Goal: Book appointment/travel/reservation

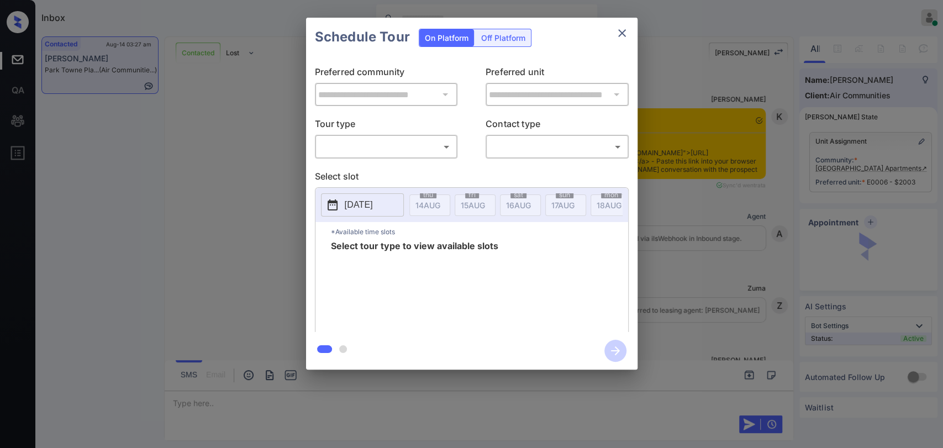
scroll to position [1009, 0]
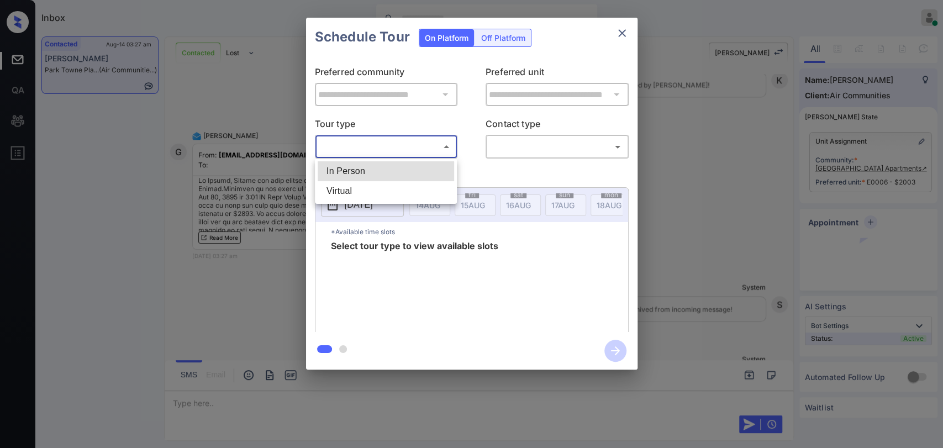
click at [333, 152] on body "Inbox Ajaya G Online Set yourself offline Set yourself on break Profile Switch …" at bounding box center [471, 224] width 943 height 448
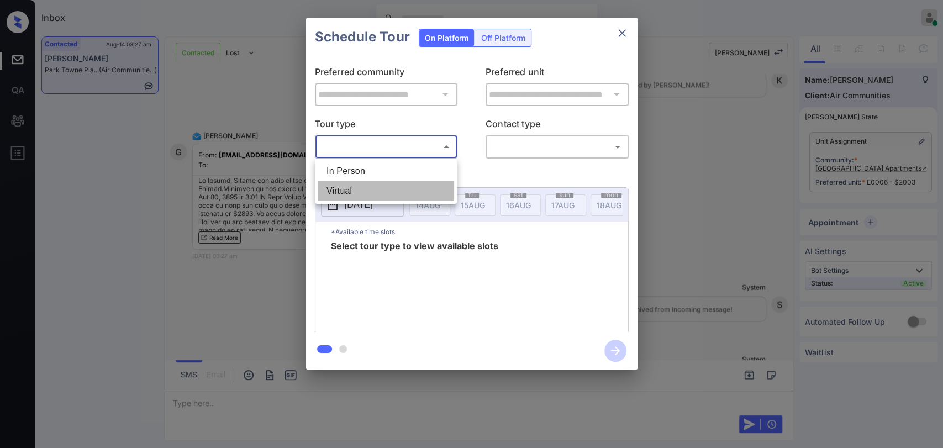
click at [345, 186] on li "Virtual" at bounding box center [386, 191] width 136 height 20
type input "*******"
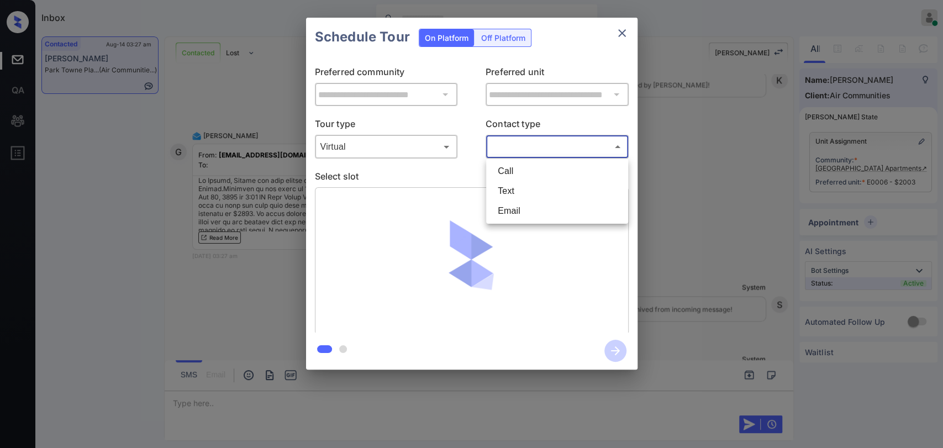
click at [529, 147] on body "Inbox Ajaya G Online Set yourself offline Set yourself on break Profile Switch …" at bounding box center [471, 224] width 943 height 448
click at [518, 193] on li "Text" at bounding box center [557, 191] width 136 height 20
type input "****"
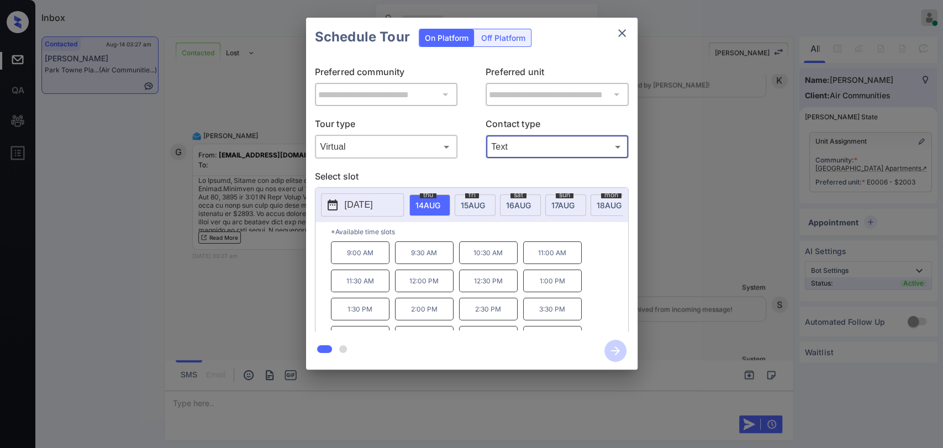
click at [724, 203] on div "**********" at bounding box center [471, 193] width 943 height 387
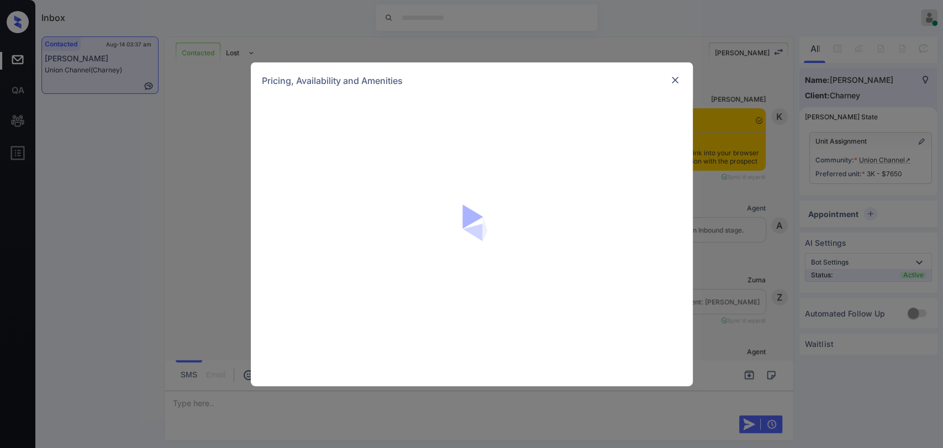
scroll to position [3533, 0]
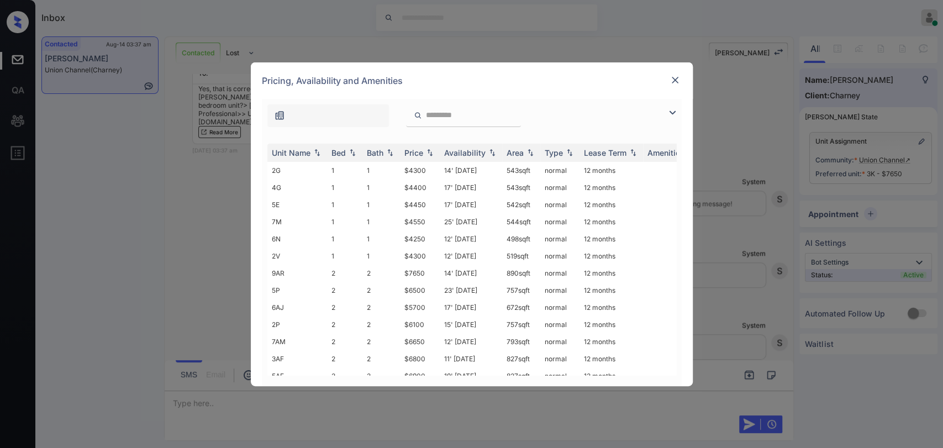
click at [677, 107] on img at bounding box center [672, 112] width 13 height 13
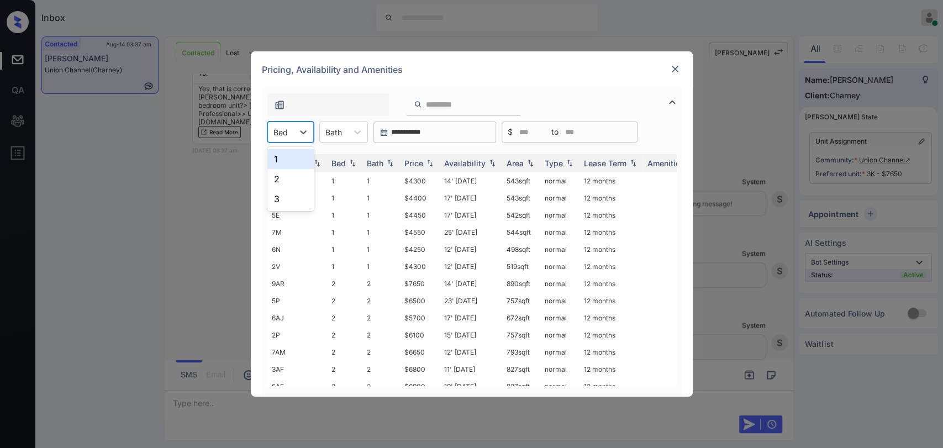
click at [281, 129] on div at bounding box center [280, 132] width 14 height 12
click at [281, 197] on div "3" at bounding box center [290, 199] width 46 height 20
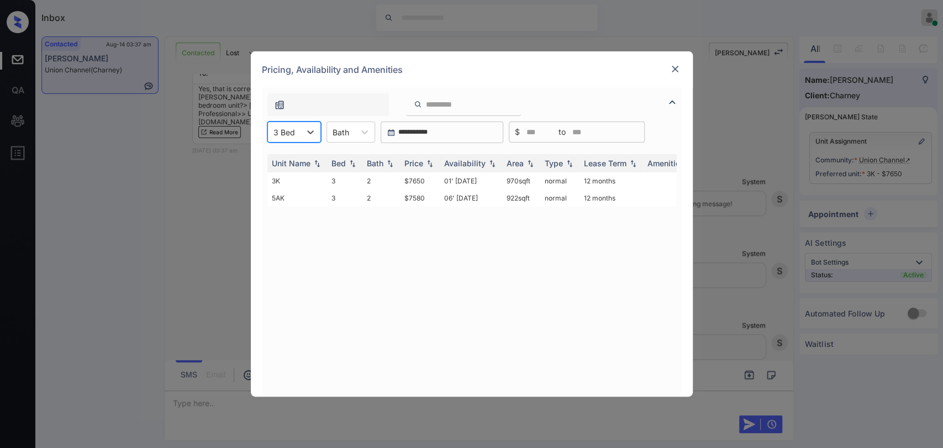
click at [676, 65] on img at bounding box center [674, 69] width 11 height 11
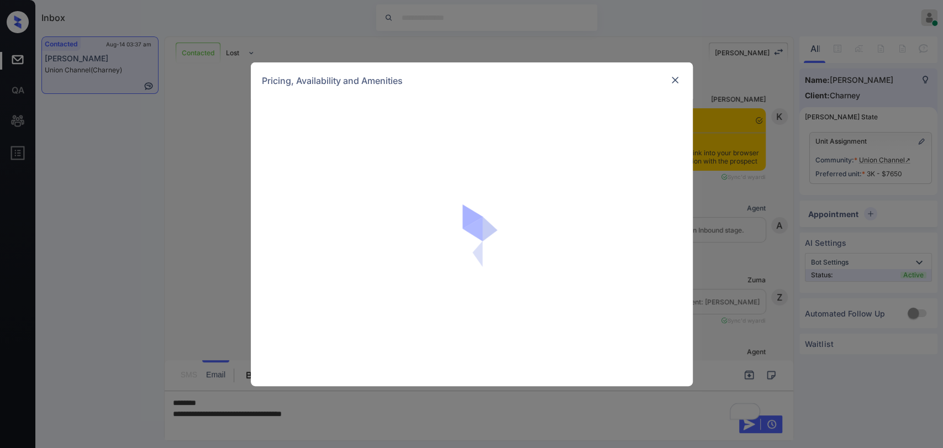
scroll to position [3410, 0]
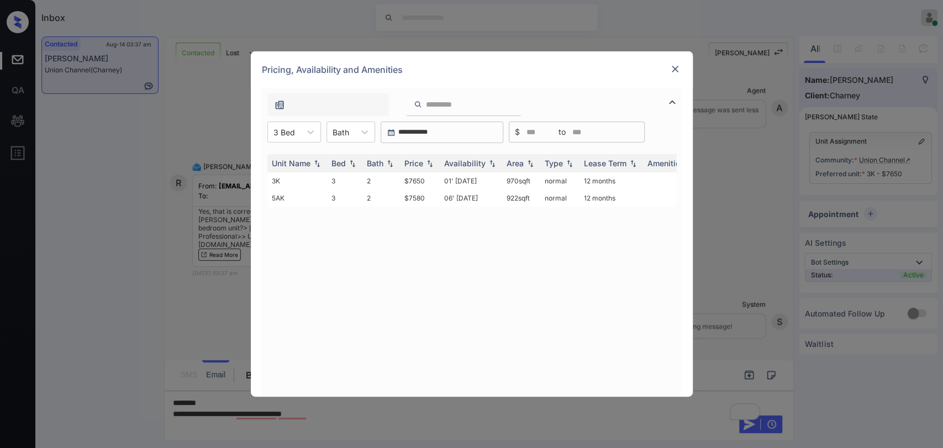
click at [674, 72] on img at bounding box center [674, 69] width 11 height 11
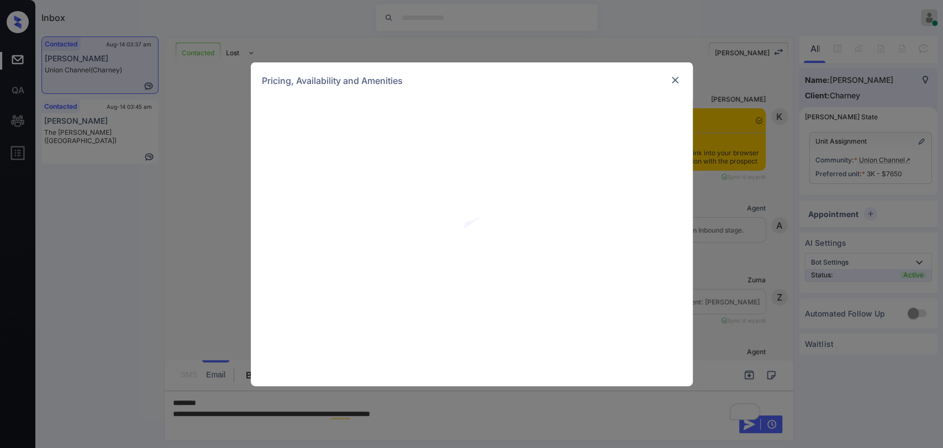
scroll to position [3410, 0]
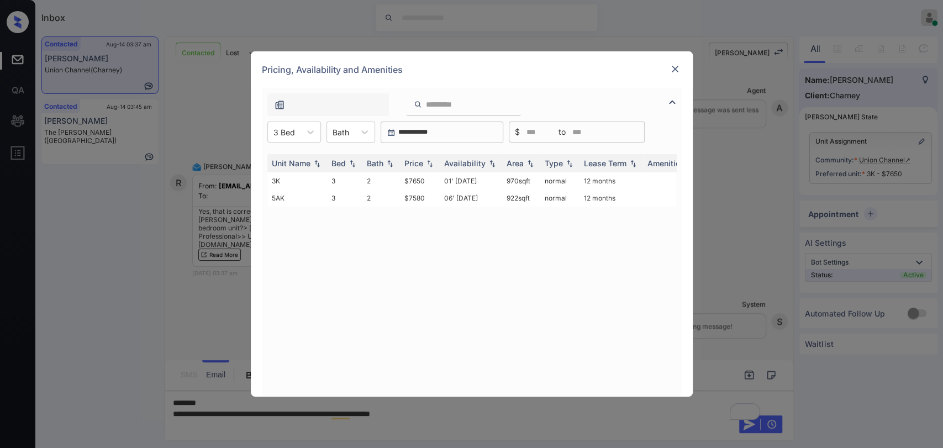
click at [671, 67] on img at bounding box center [674, 69] width 11 height 11
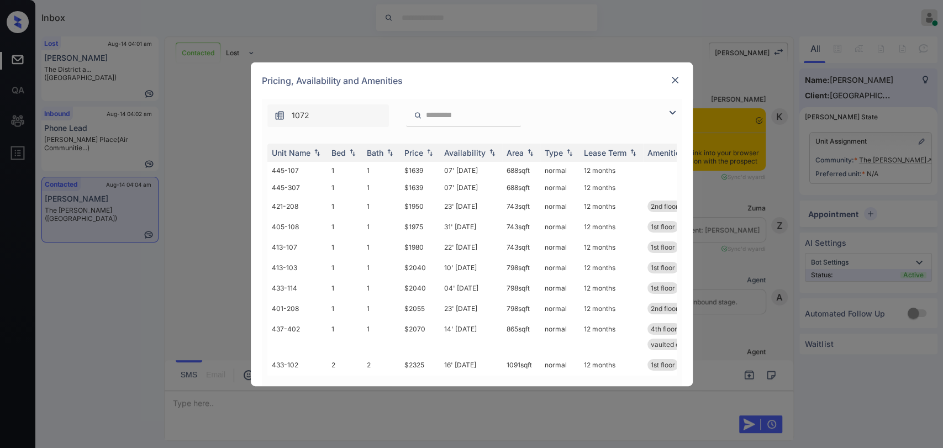
scroll to position [1252, 0]
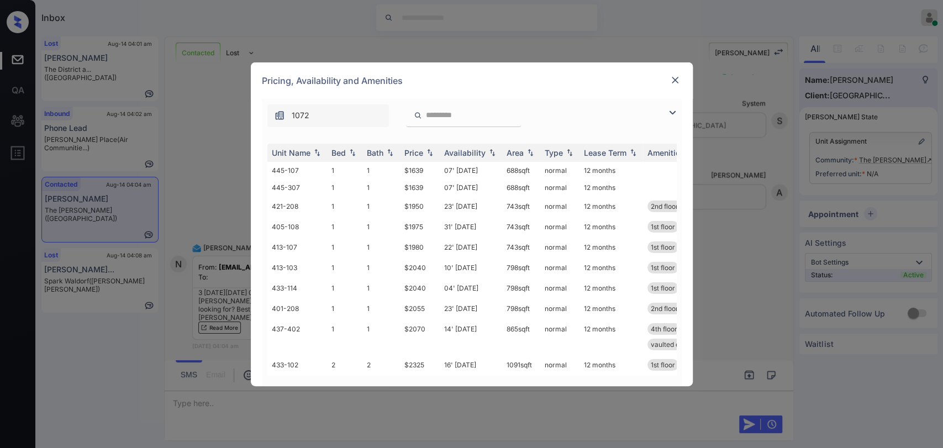
click at [666, 117] on img at bounding box center [672, 112] width 13 height 13
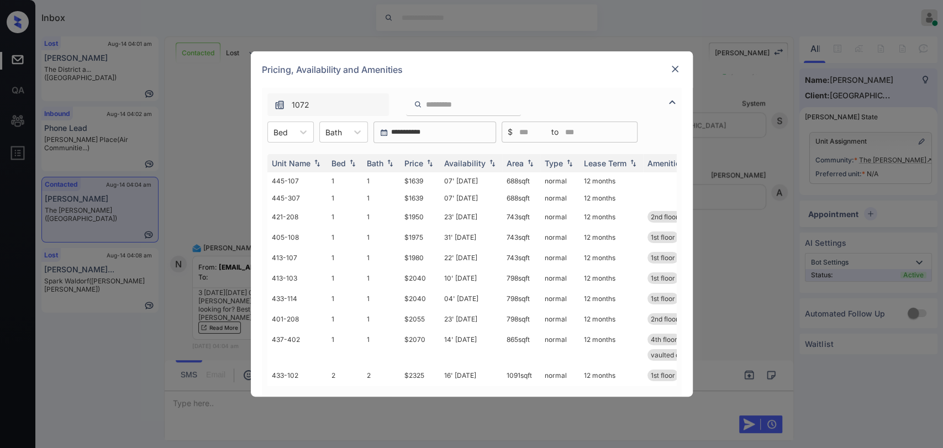
click at [270, 143] on div "Unit Name Bed Bath Price Availability Area Type Lease Term Amenities 445-107 1 …" at bounding box center [472, 270] width 420 height 254
click at [282, 138] on div "Bed" at bounding box center [280, 132] width 25 height 16
click at [282, 191] on div "3" at bounding box center [290, 199] width 46 height 20
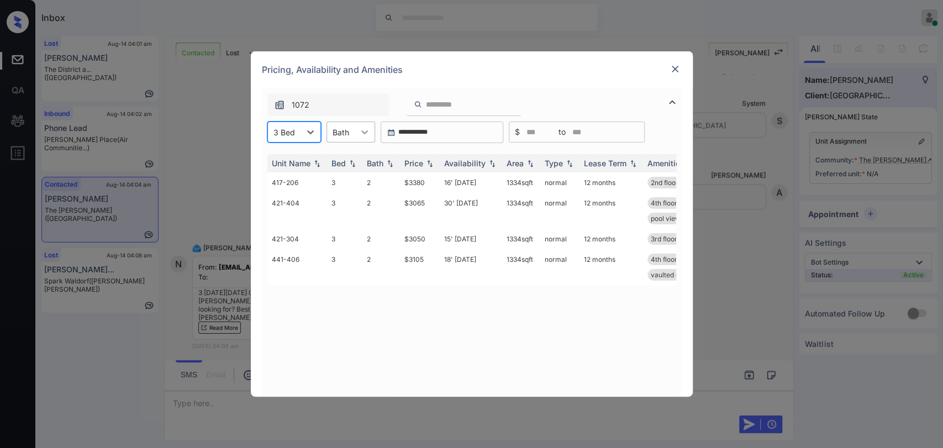
click at [355, 132] on div at bounding box center [365, 132] width 20 height 20
click at [360, 161] on div "1" at bounding box center [350, 159] width 49 height 20
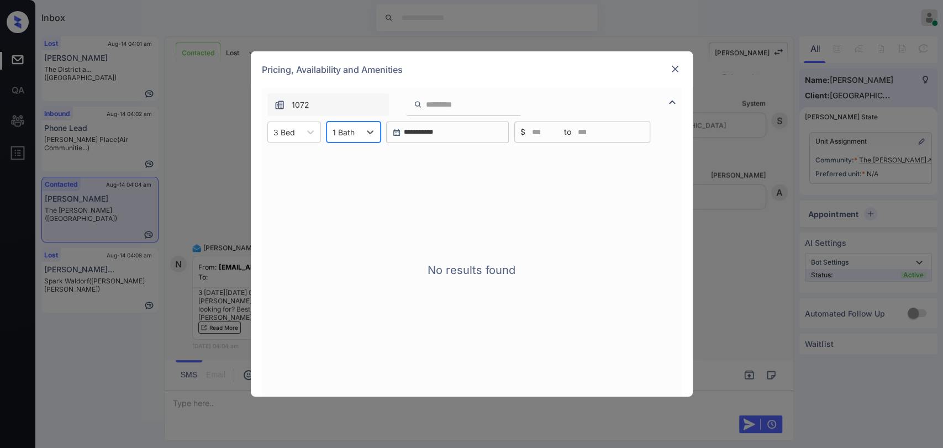
click at [352, 133] on div at bounding box center [344, 132] width 22 height 12
click at [352, 180] on div "2" at bounding box center [353, 179] width 54 height 20
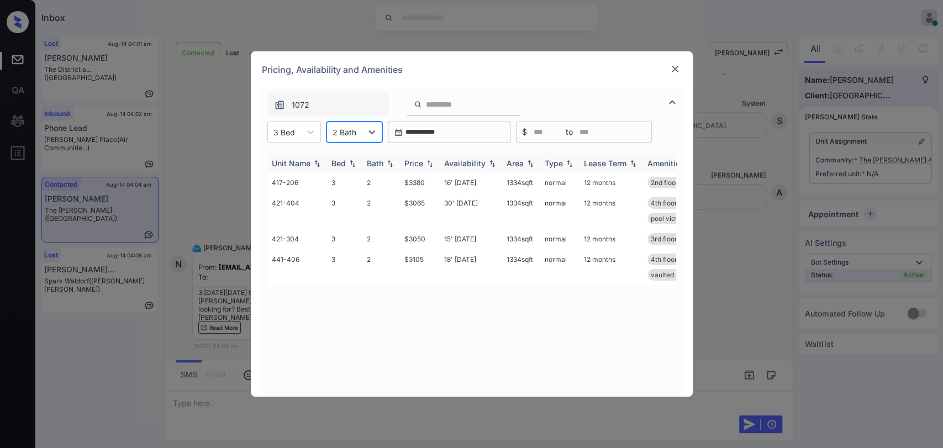
click at [371, 161] on div "Bath" at bounding box center [375, 163] width 17 height 9
click at [423, 156] on th "Price" at bounding box center [420, 163] width 40 height 18
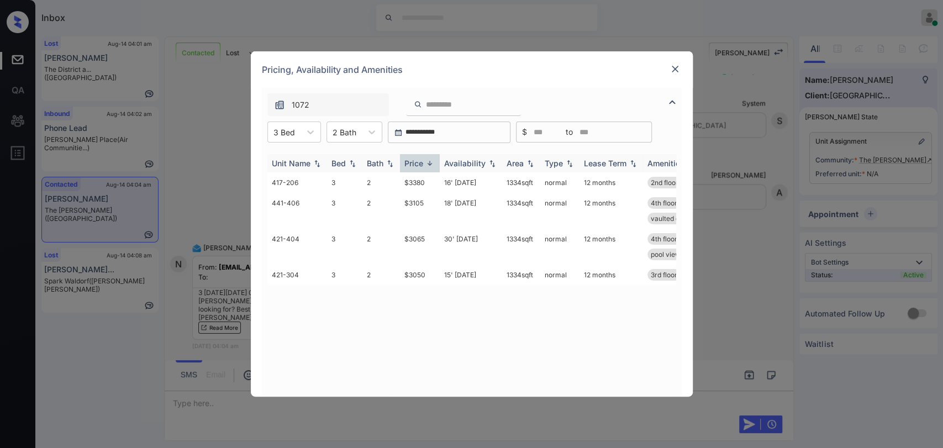
click at [424, 156] on th "Price" at bounding box center [420, 163] width 40 height 18
click at [408, 209] on td "$3065" at bounding box center [420, 211] width 40 height 36
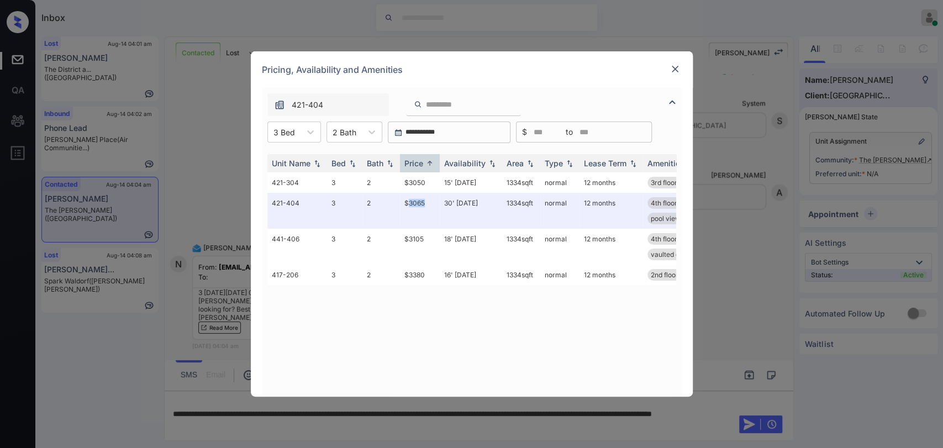
click at [680, 70] on img at bounding box center [674, 69] width 11 height 11
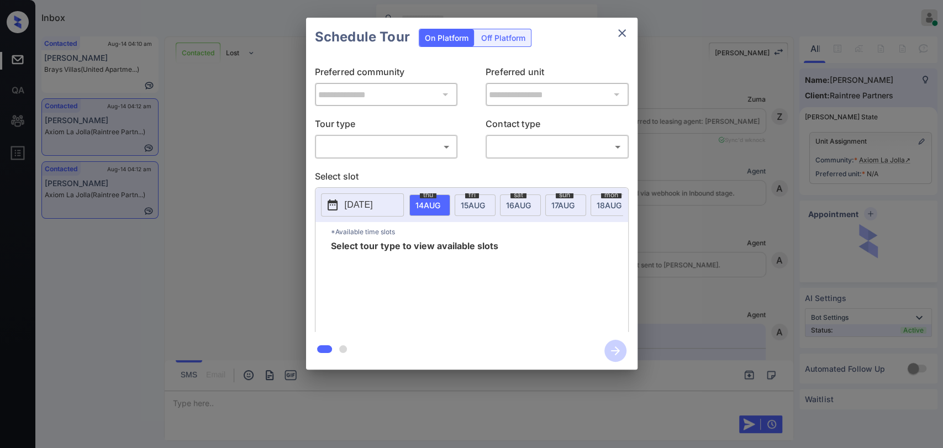
scroll to position [1583, 0]
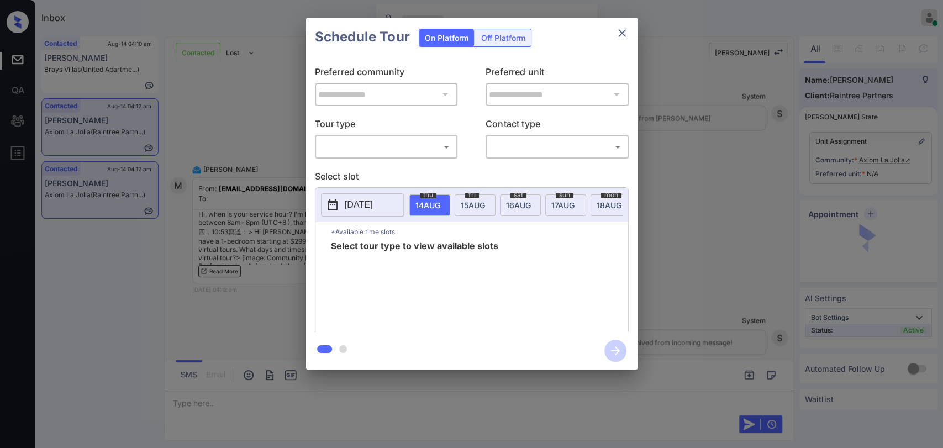
click at [413, 148] on body "Inbox [PERSON_NAME] G Online Set yourself offline Set yourself on break Profile…" at bounding box center [471, 224] width 943 height 448
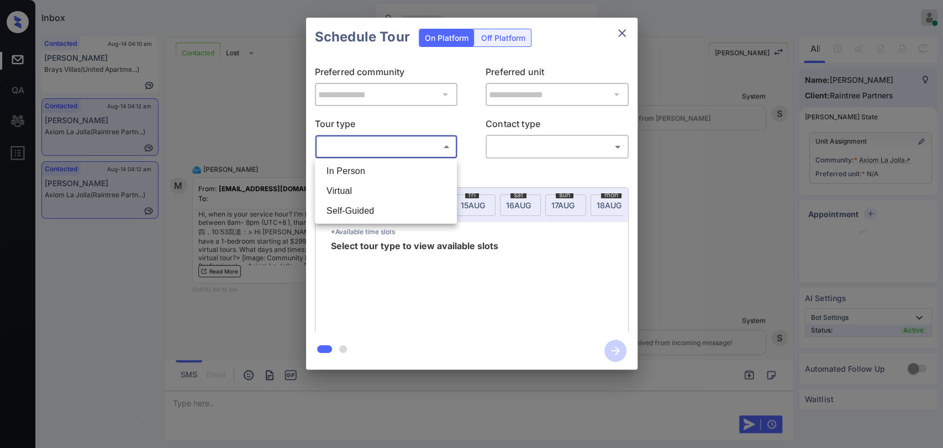
click at [407, 165] on li "In Person" at bounding box center [386, 171] width 136 height 20
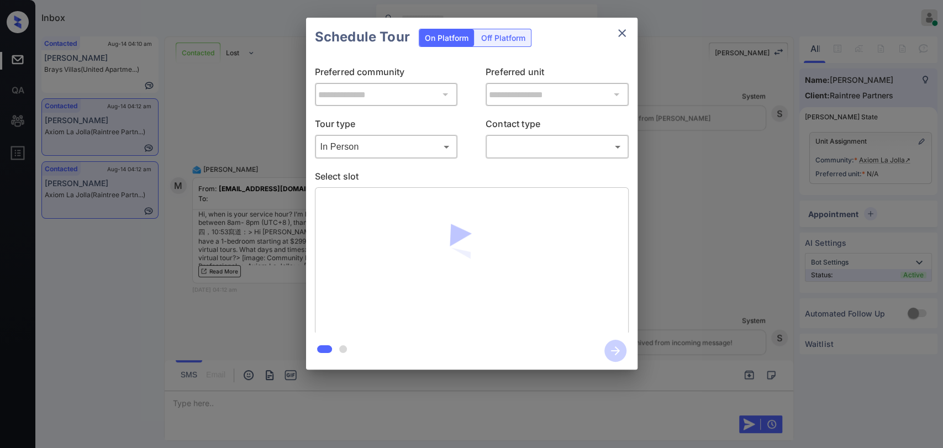
click at [359, 156] on div "In Person ******** ​" at bounding box center [386, 147] width 143 height 24
click at [345, 151] on body "Inbox [PERSON_NAME] G Online Set yourself offline Set yourself on break Profile…" at bounding box center [471, 224] width 943 height 448
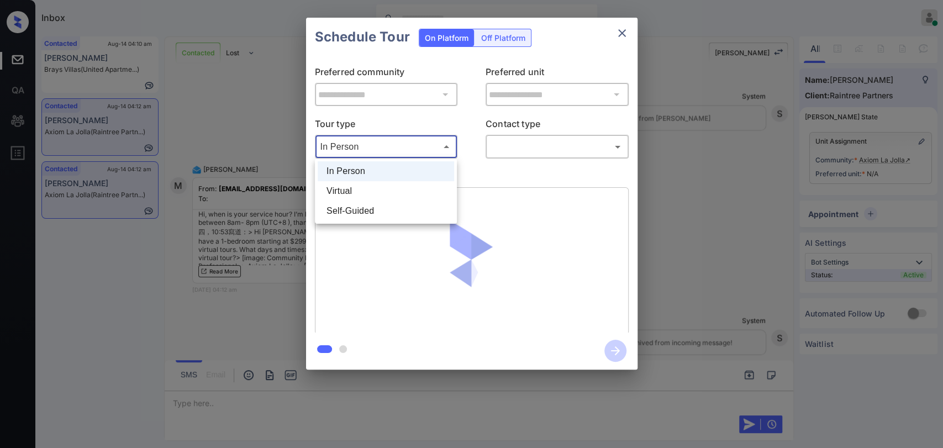
click at [350, 187] on li "Virtual" at bounding box center [386, 191] width 136 height 20
type input "*******"
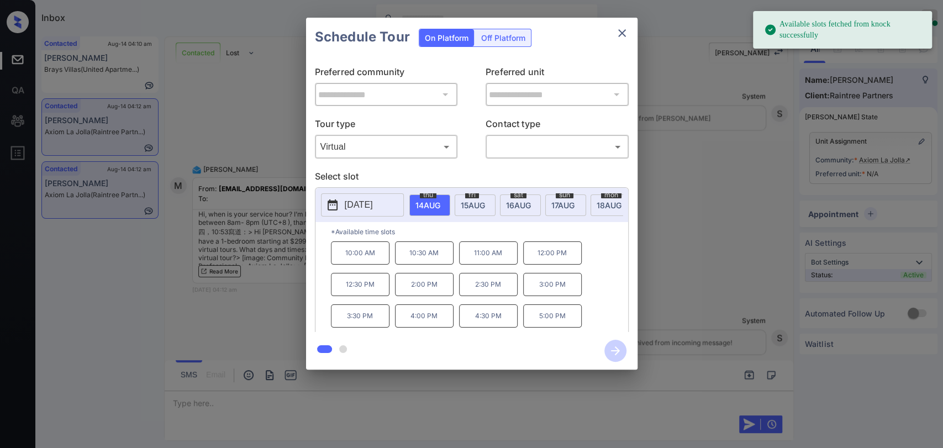
click at [503, 148] on body "Available slots fetched from knock successfully Inbox Ajaya G Online Set yourse…" at bounding box center [471, 224] width 943 height 448
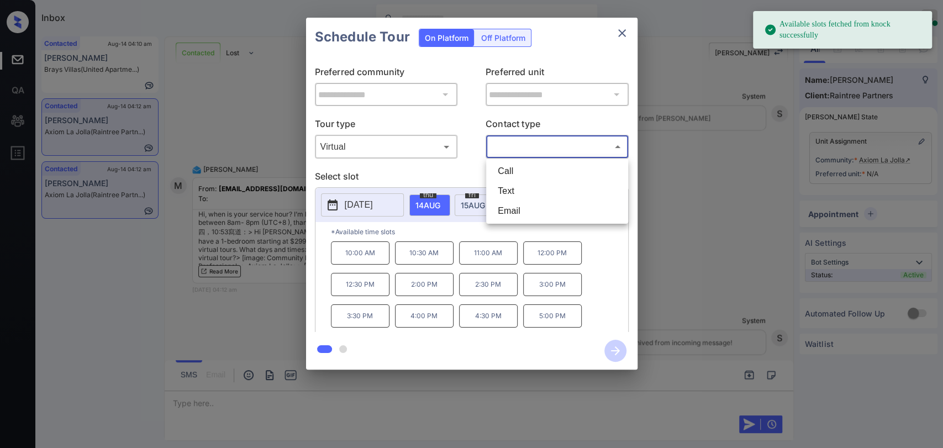
click at [513, 189] on li "Text" at bounding box center [557, 191] width 136 height 20
type input "****"
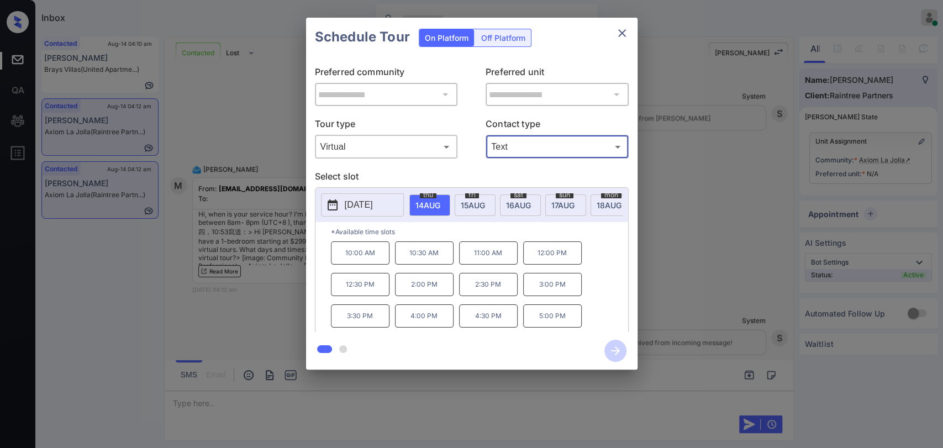
click at [221, 321] on div "**********" at bounding box center [471, 193] width 943 height 387
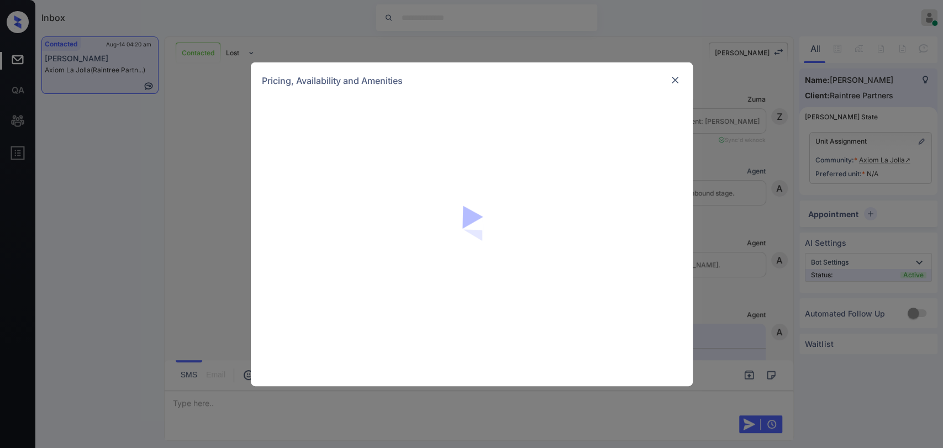
scroll to position [1351, 0]
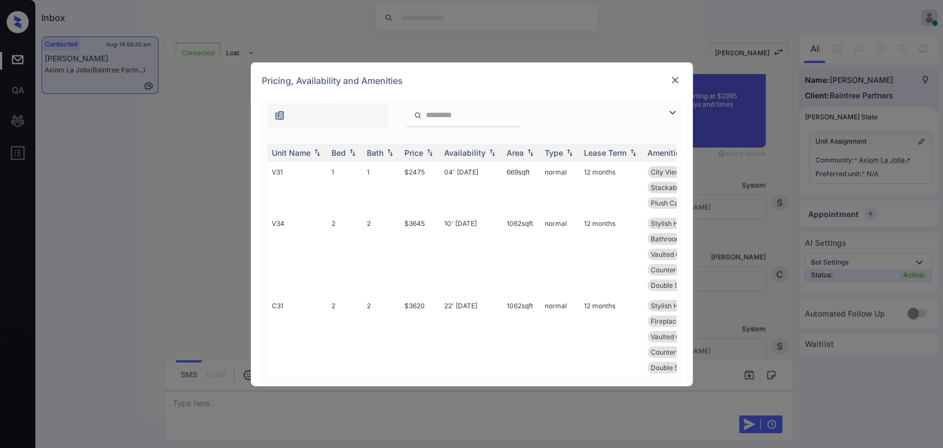
click at [669, 113] on img at bounding box center [672, 112] width 13 height 13
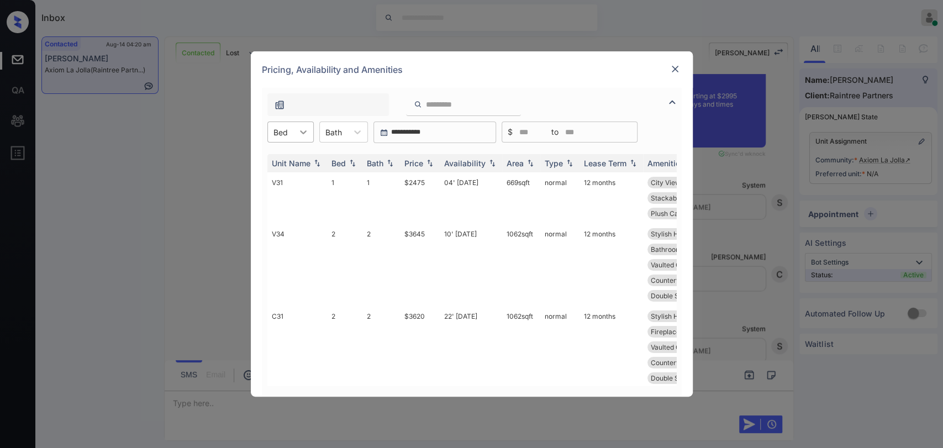
click at [293, 136] on div at bounding box center [303, 132] width 20 height 20
click at [284, 151] on div "1" at bounding box center [290, 159] width 46 height 20
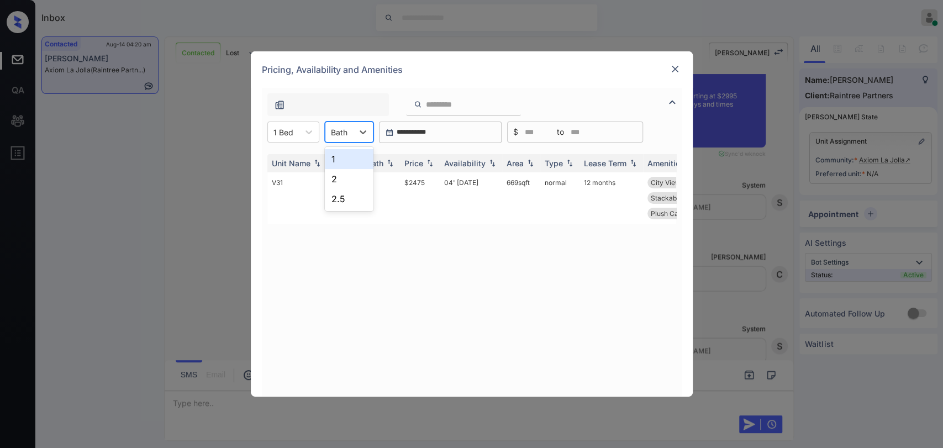
click at [337, 125] on div "Bath" at bounding box center [339, 132] width 28 height 16
click at [333, 149] on div "1" at bounding box center [349, 159] width 49 height 20
click at [670, 66] on img at bounding box center [674, 69] width 11 height 11
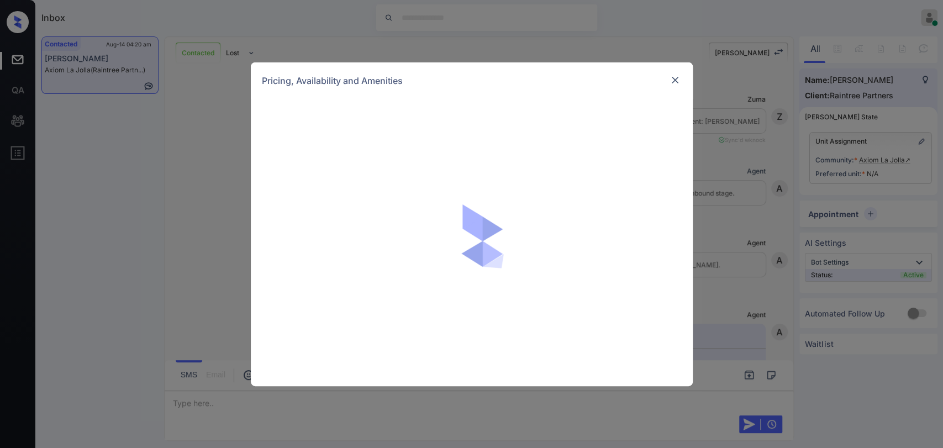
scroll to position [1351, 0]
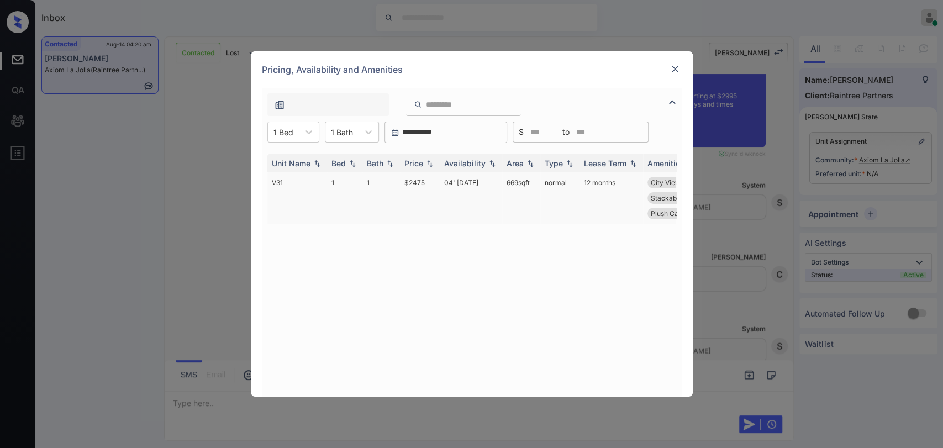
click at [455, 189] on td "04' [DATE]" at bounding box center [471, 197] width 62 height 51
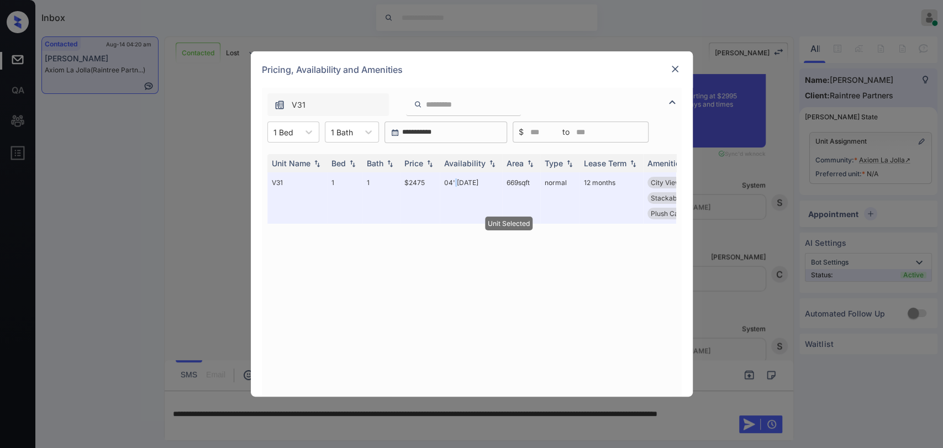
click at [676, 70] on img at bounding box center [674, 69] width 11 height 11
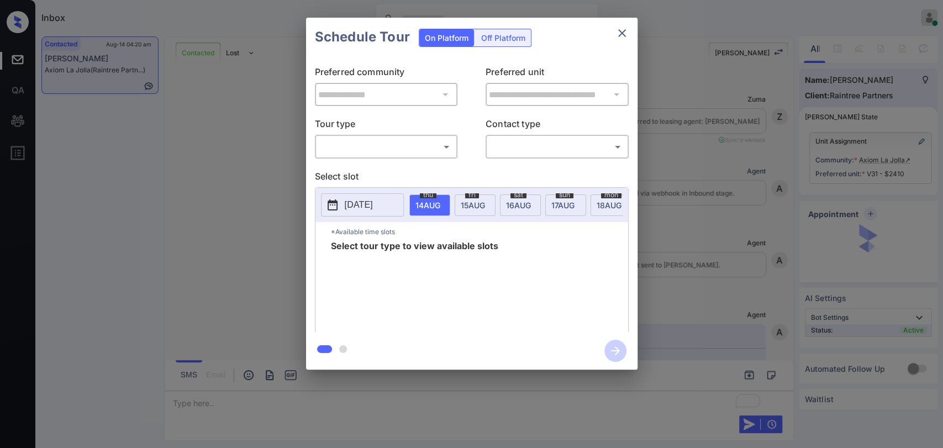
scroll to position [2466, 0]
click at [624, 34] on icon "close" at bounding box center [621, 33] width 13 height 13
click at [387, 149] on body "Inbox [PERSON_NAME] G Online Set yourself offline Set yourself on break Profile…" at bounding box center [471, 224] width 943 height 448
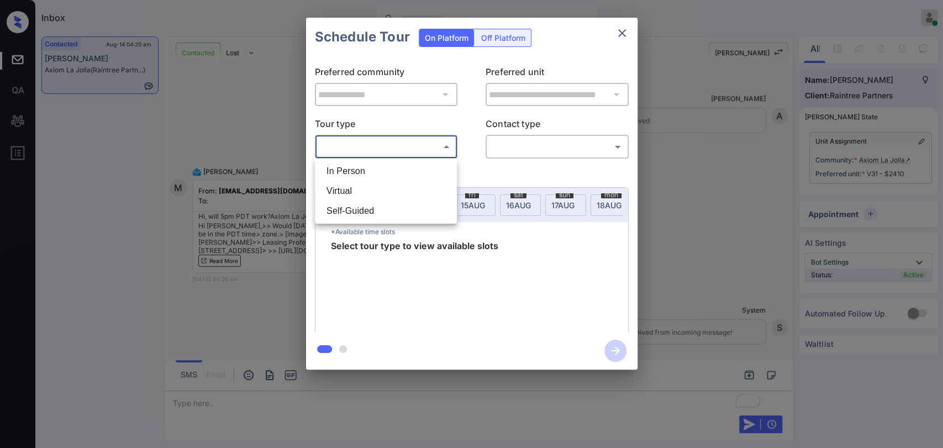
click at [372, 178] on li "In Person" at bounding box center [386, 171] width 136 height 20
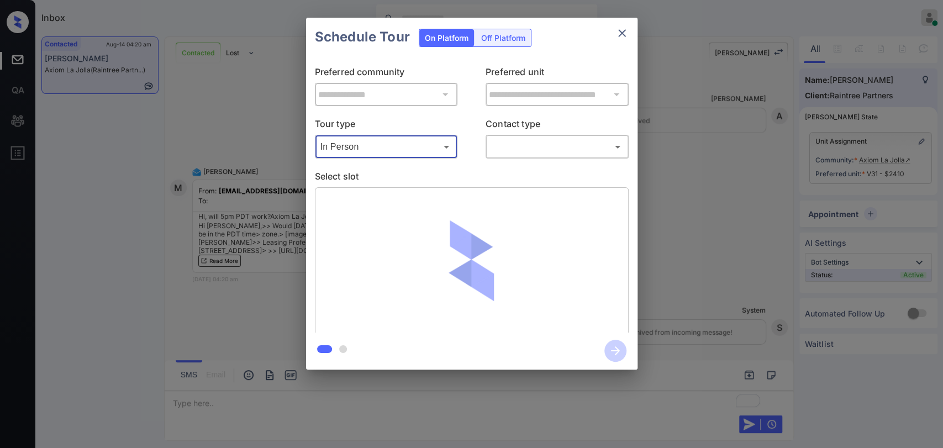
click at [398, 154] on body "Inbox Ajaya G Online Set yourself offline Set yourself on break Profile Switch …" at bounding box center [471, 224] width 943 height 448
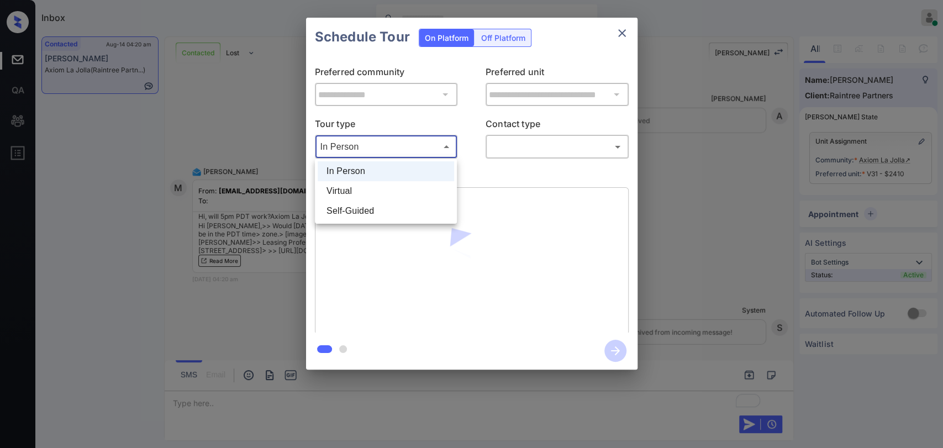
click at [359, 184] on li "Virtual" at bounding box center [386, 191] width 136 height 20
type input "*******"
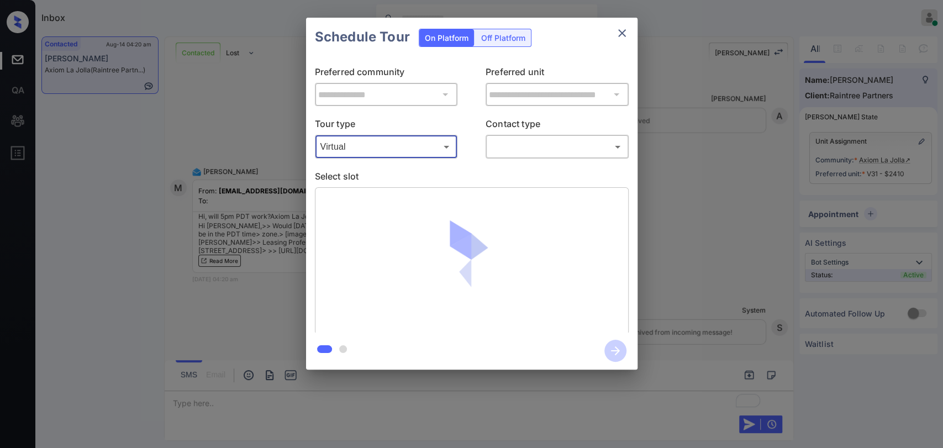
click at [513, 139] on body "Inbox Ajaya G Online Set yourself offline Set yourself on break Profile Switch …" at bounding box center [471, 224] width 943 height 448
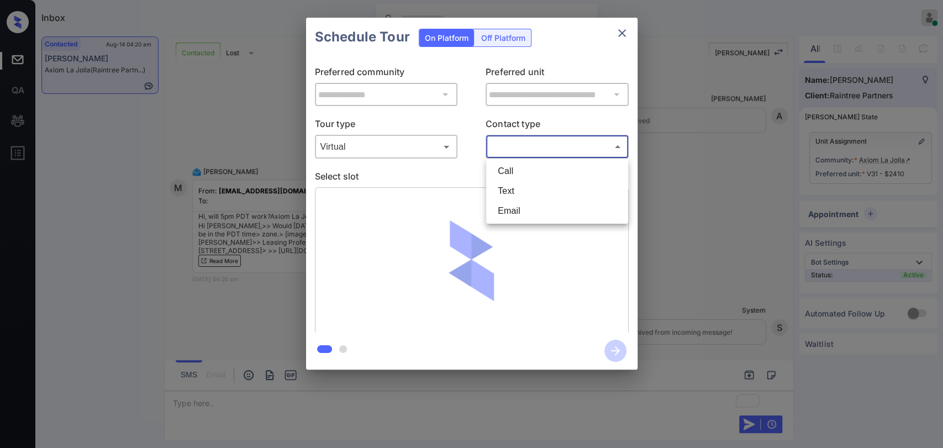
click at [506, 190] on li "Text" at bounding box center [557, 191] width 136 height 20
type input "****"
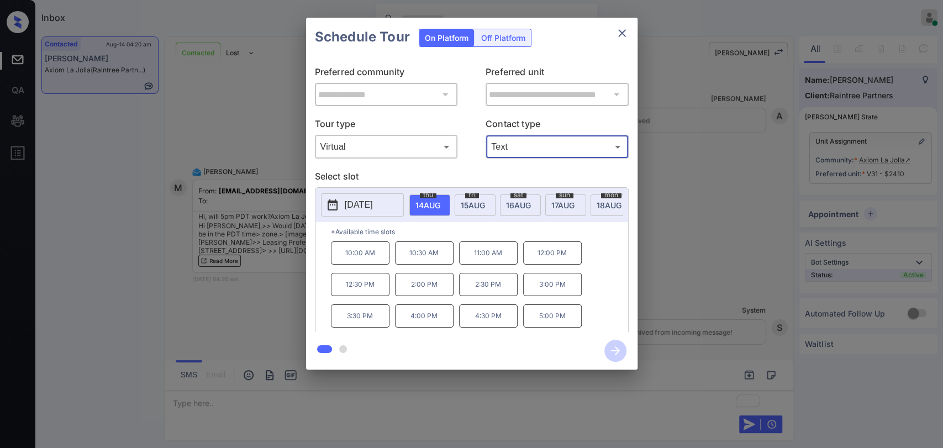
click at [706, 245] on div "**********" at bounding box center [471, 193] width 943 height 387
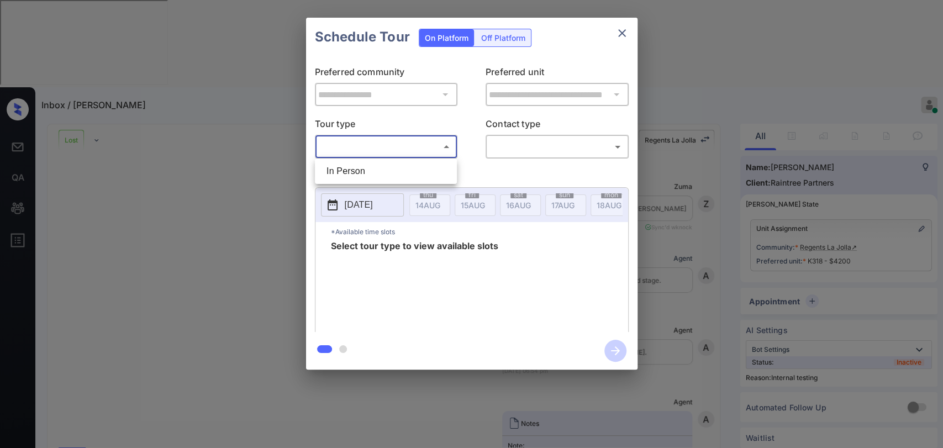
scroll to position [1632, 0]
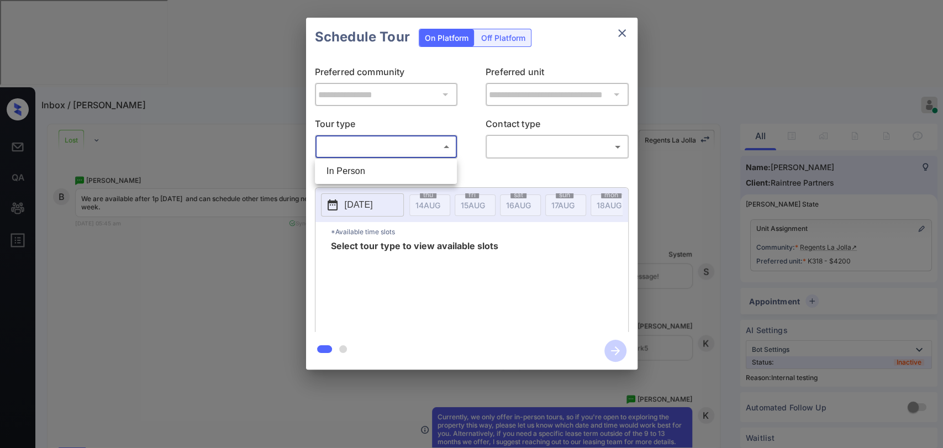
click at [623, 36] on div at bounding box center [471, 224] width 943 height 448
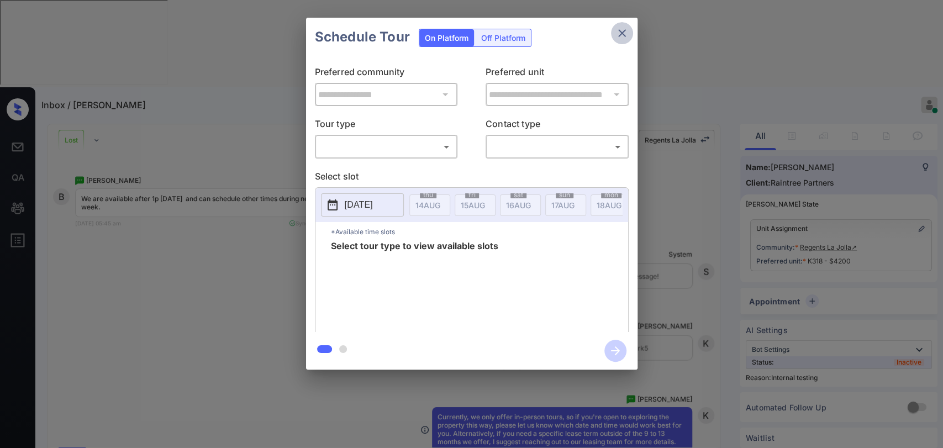
click at [623, 34] on icon "close" at bounding box center [622, 33] width 8 height 8
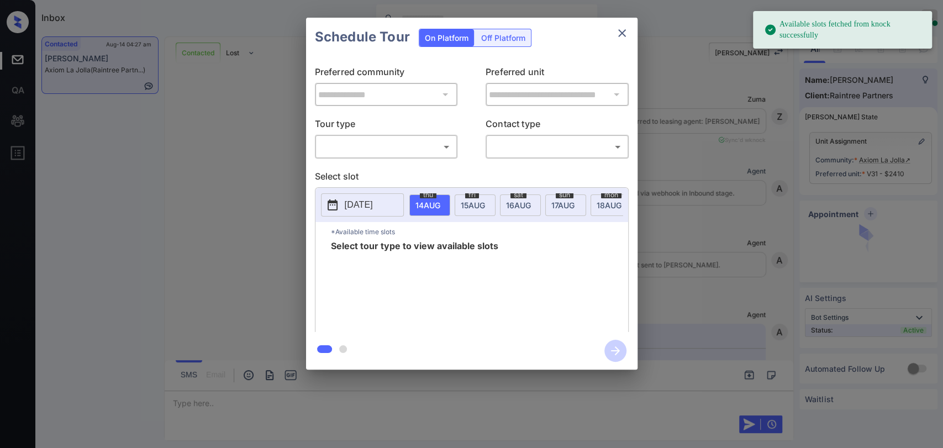
scroll to position [2311, 0]
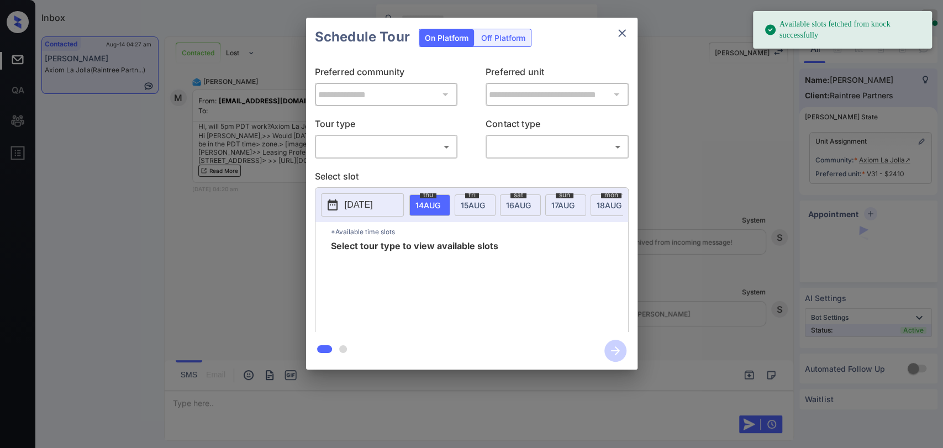
click at [366, 131] on p "Tour type" at bounding box center [386, 126] width 143 height 18
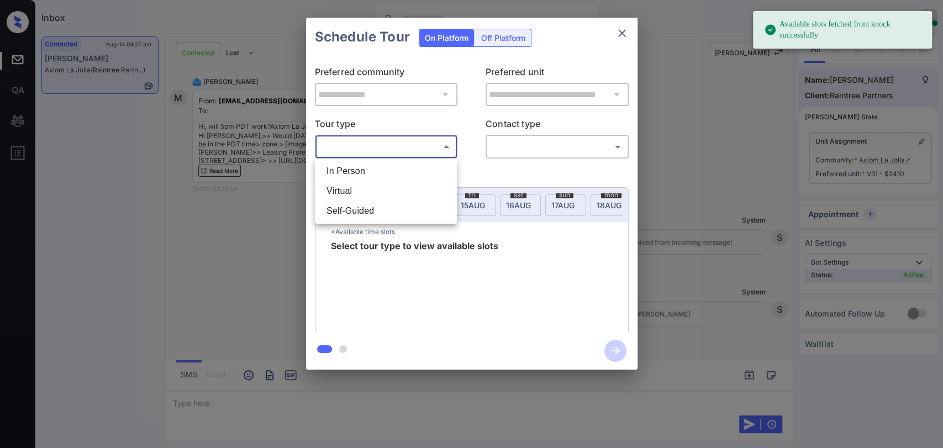
click at [363, 143] on body "Available slots fetched from knock successfully Inbox [PERSON_NAME] G Online Se…" at bounding box center [471, 224] width 943 height 448
click at [342, 186] on li "Virtual" at bounding box center [386, 191] width 136 height 20
type input "*******"
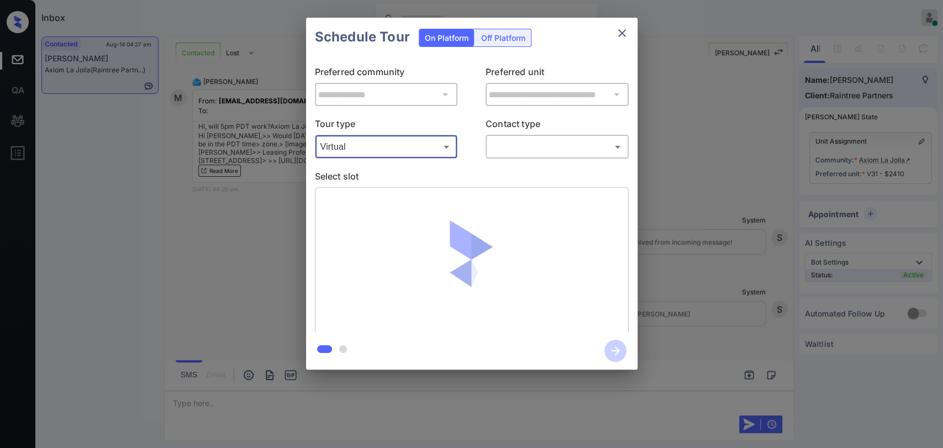
click at [489, 149] on body "Available slots fetched from knock successfully Inbox [PERSON_NAME] G Online Se…" at bounding box center [471, 224] width 943 height 448
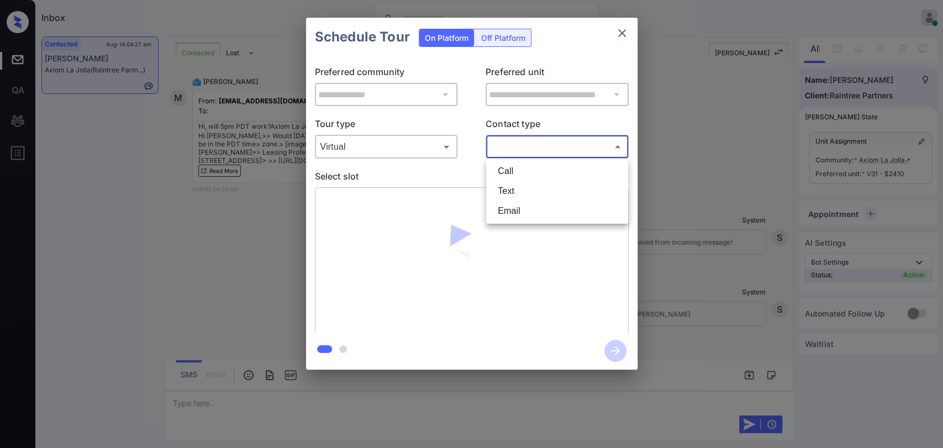
click at [513, 186] on li "Text" at bounding box center [557, 191] width 136 height 20
type input "****"
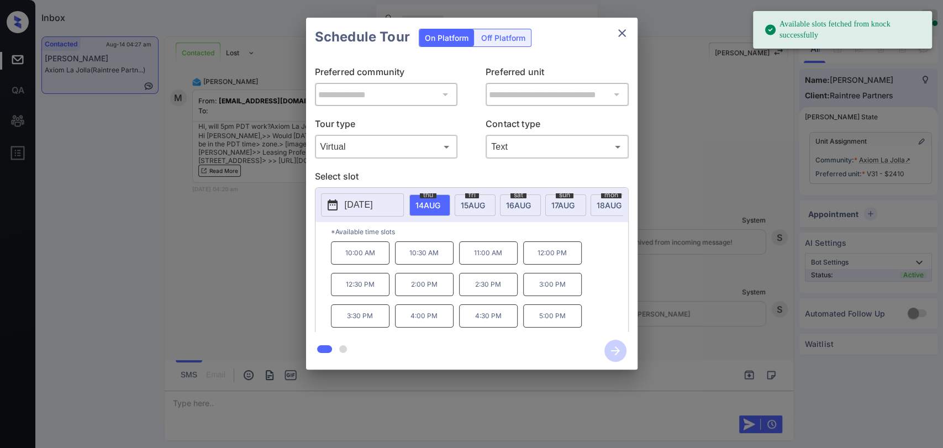
click at [557, 321] on p "5:00 PM" at bounding box center [552, 315] width 59 height 23
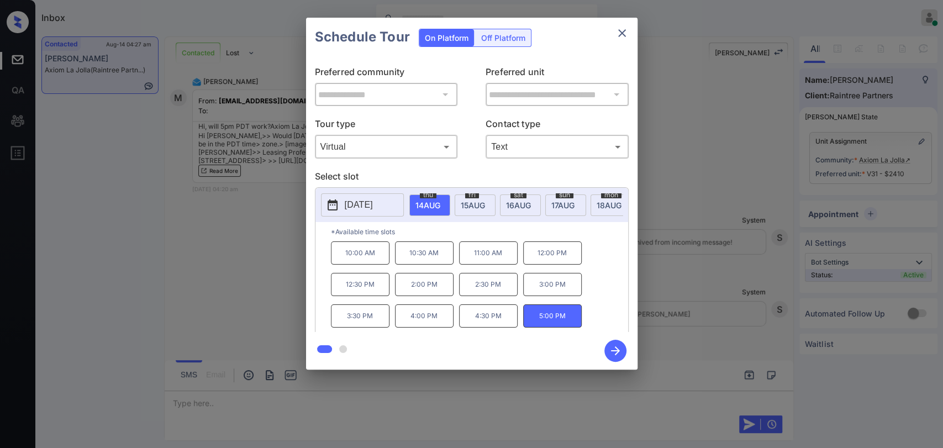
click at [619, 352] on icon "button" at bounding box center [615, 351] width 22 height 22
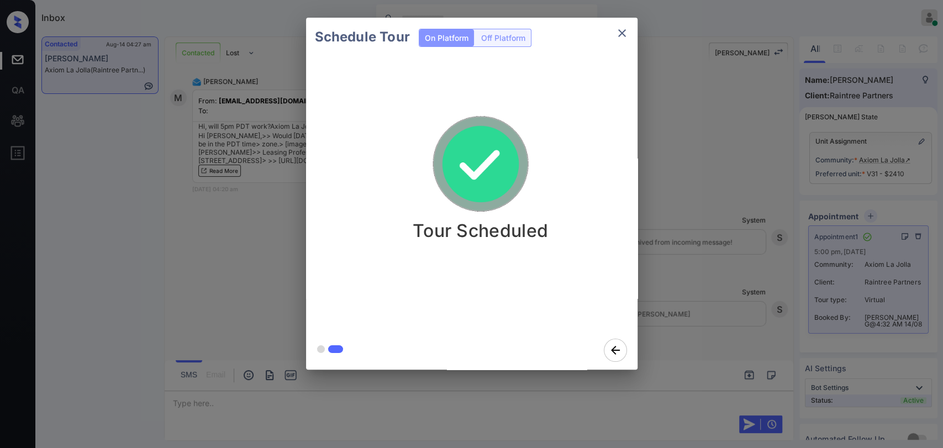
click at [267, 241] on div "Schedule Tour On Platform Off Platform Tour Scheduled" at bounding box center [471, 193] width 943 height 387
